Goal: Transaction & Acquisition: Purchase product/service

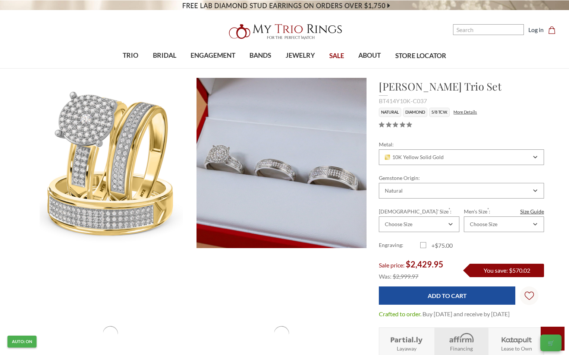
scroll to position [75, 0]
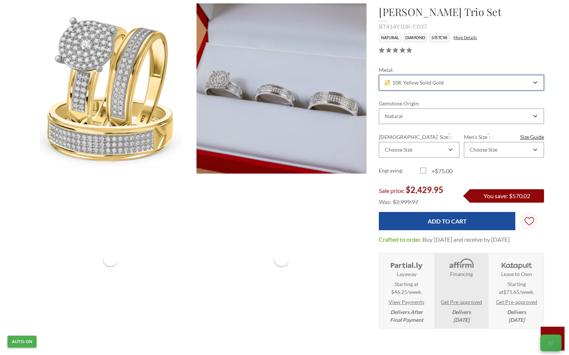
click at [430, 85] on span "10K Yellow Solid Gold" at bounding box center [414, 83] width 59 height 6
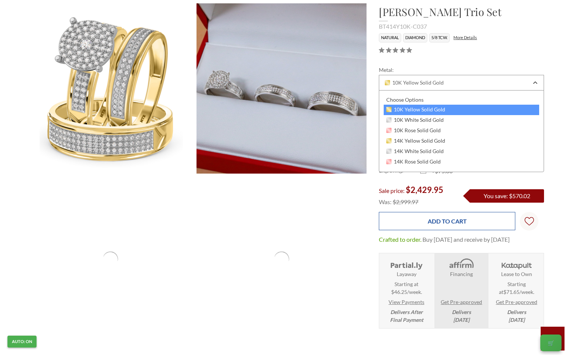
drag, startPoint x: 326, startPoint y: 273, endPoint x: 462, endPoint y: 230, distance: 142.4
click at [327, 273] on li "Mens Band" at bounding box center [281, 259] width 171 height 171
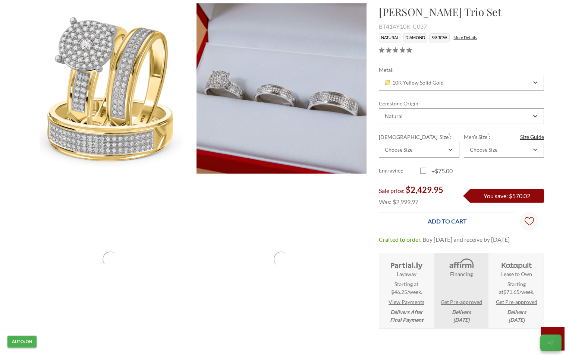
click at [482, 220] on input "Add to Cart" at bounding box center [447, 221] width 136 height 18
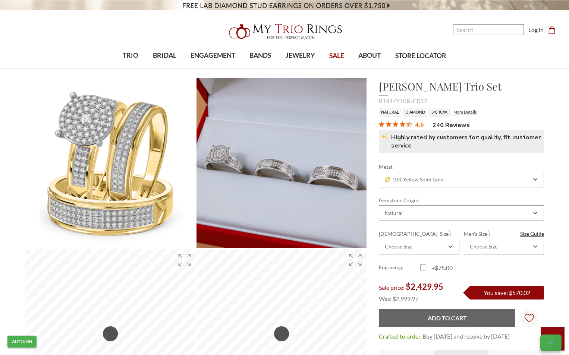
scroll to position [0, 0]
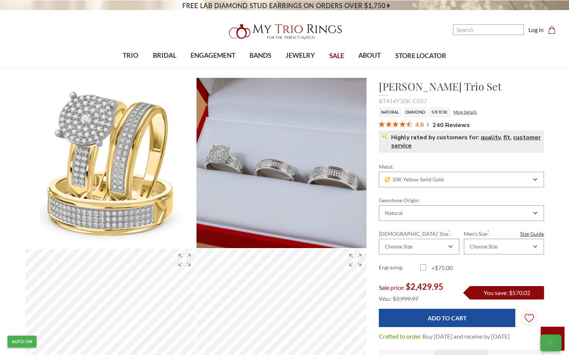
click at [518, 105] on div "BT414Y10K-C037" at bounding box center [461, 101] width 165 height 9
click at [494, 92] on h1 "[PERSON_NAME] Trio Set" at bounding box center [461, 87] width 165 height 16
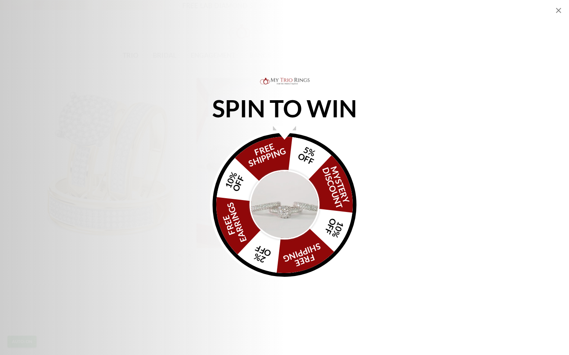
drag, startPoint x: 560, startPoint y: 10, endPoint x: 556, endPoint y: 11, distance: 4.0
click at [560, 9] on icon "Close popup" at bounding box center [558, 10] width 9 height 9
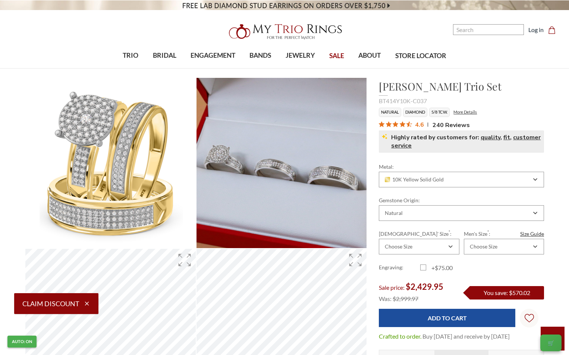
click at [512, 100] on div "BT414Y10K-C037" at bounding box center [461, 101] width 165 height 9
click at [426, 242] on div "Choose Size" at bounding box center [419, 247] width 80 height 16
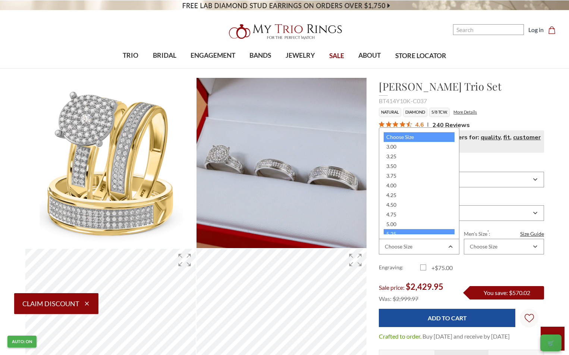
click at [406, 230] on div "5.25" at bounding box center [419, 234] width 70 height 10
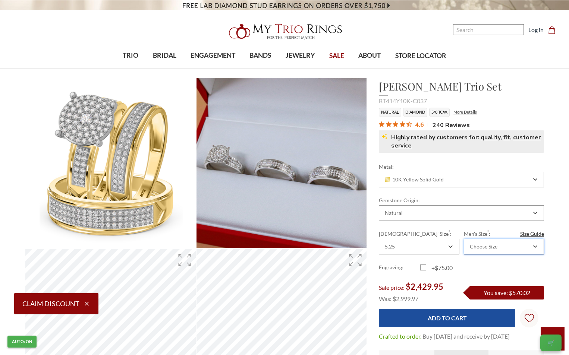
click at [484, 248] on div "Choose Size" at bounding box center [484, 247] width 28 height 6
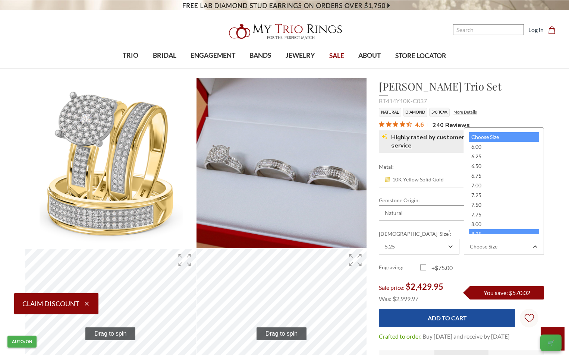
click at [485, 230] on div "8.25" at bounding box center [504, 234] width 70 height 10
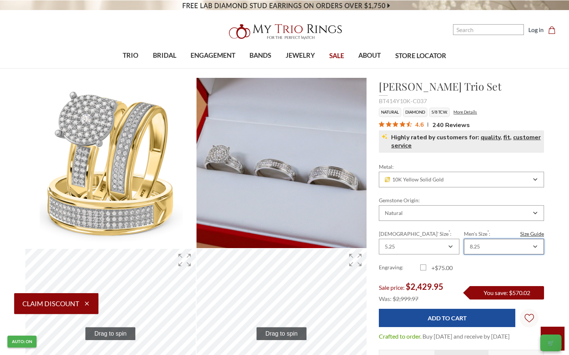
scroll to position [4, 0]
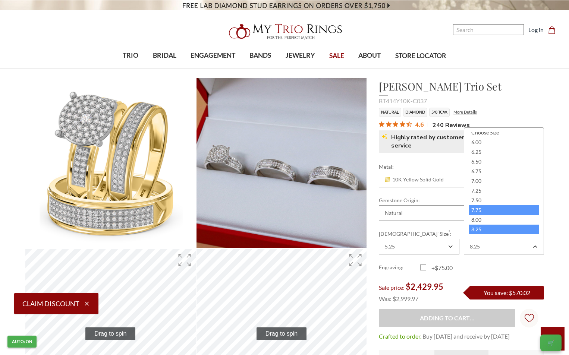
click at [474, 212] on div "7.75" at bounding box center [504, 210] width 70 height 10
type input "Add to Cart"
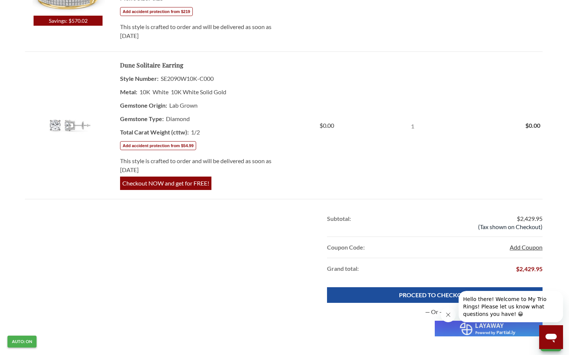
click at [519, 246] on button "Add Coupon" at bounding box center [526, 247] width 33 height 9
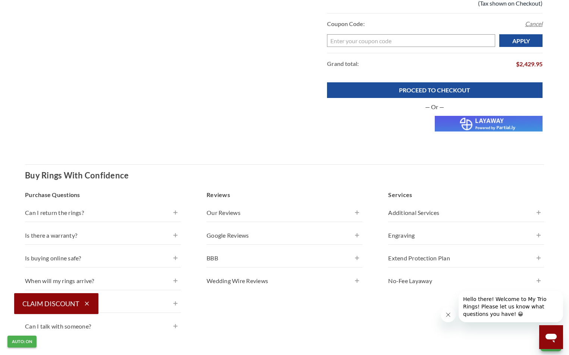
scroll to position [447, 0]
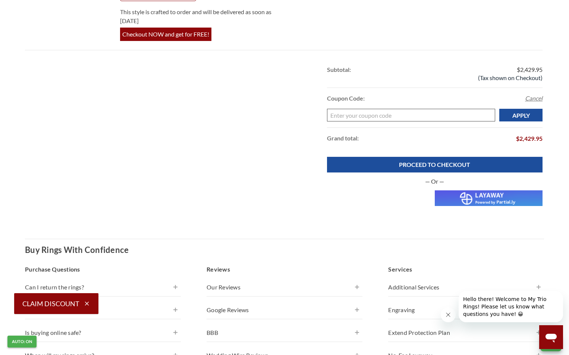
click at [465, 112] on input "Enter your coupon code" at bounding box center [411, 115] width 168 height 13
paste input "Katapult"
type input "Katapult"
click at [531, 115] on input "Apply" at bounding box center [520, 115] width 43 height 13
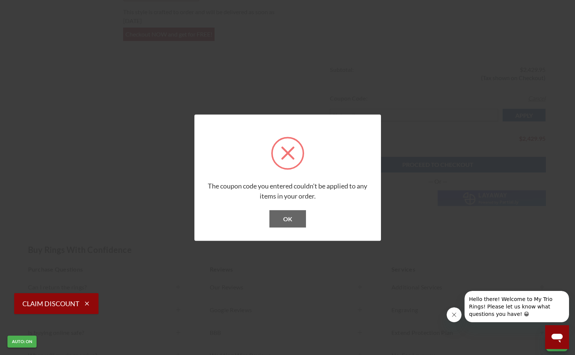
click at [287, 214] on button "OK" at bounding box center [287, 218] width 37 height 17
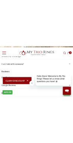
scroll to position [1099, 0]
